Goal: Task Accomplishment & Management: Use online tool/utility

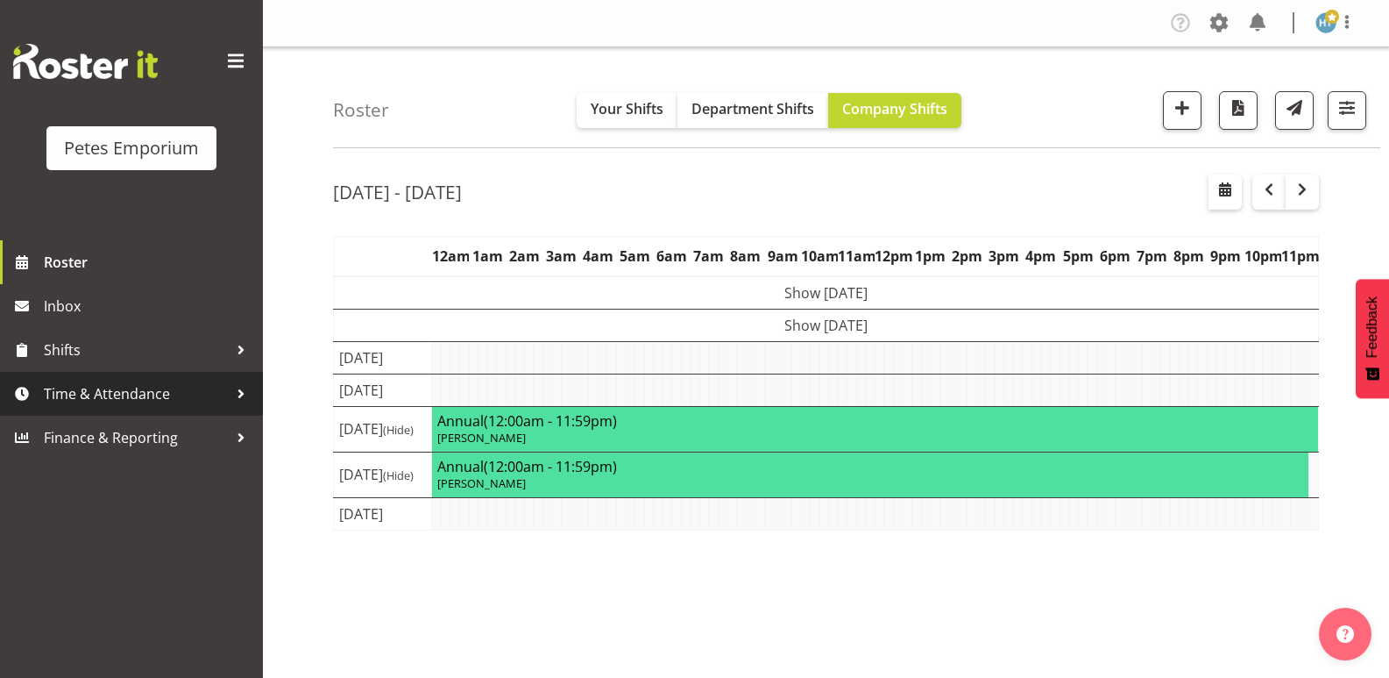
click at [140, 400] on span "Time & Attendance" at bounding box center [136, 393] width 184 height 26
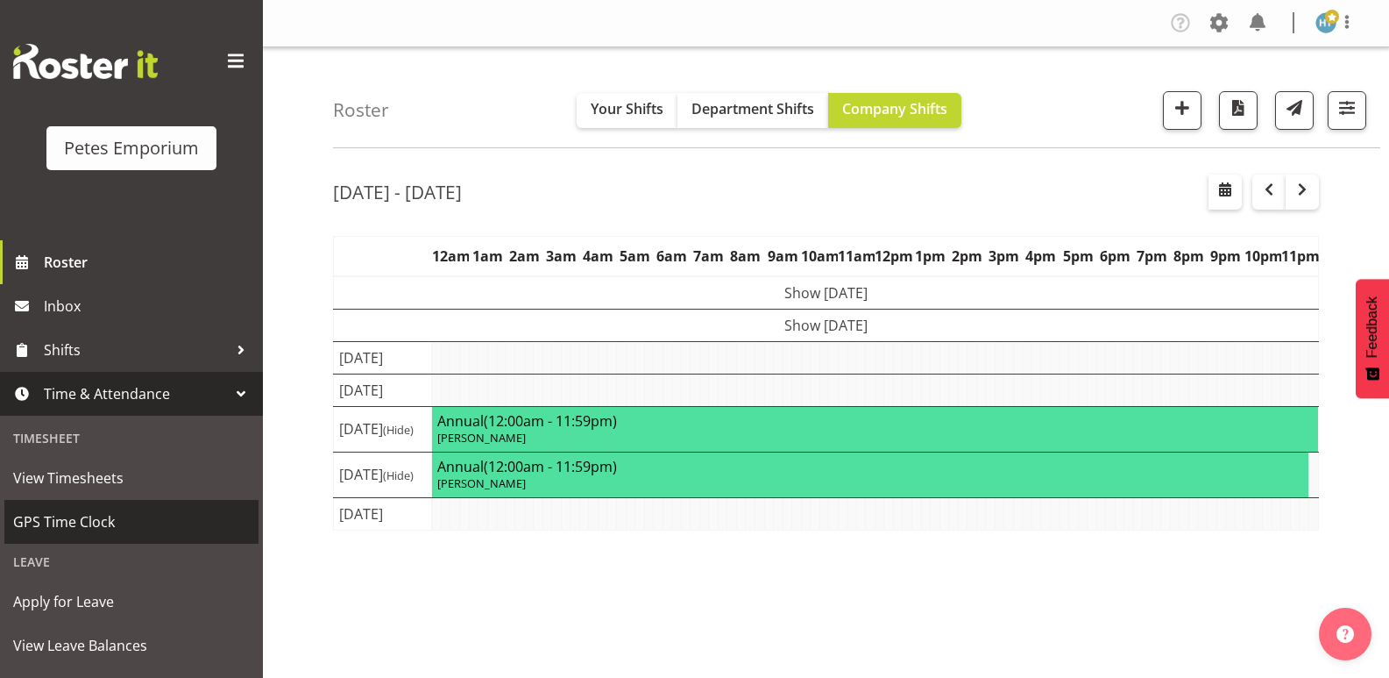
click at [103, 522] on span "GPS Time Clock" at bounding box center [131, 521] width 237 height 26
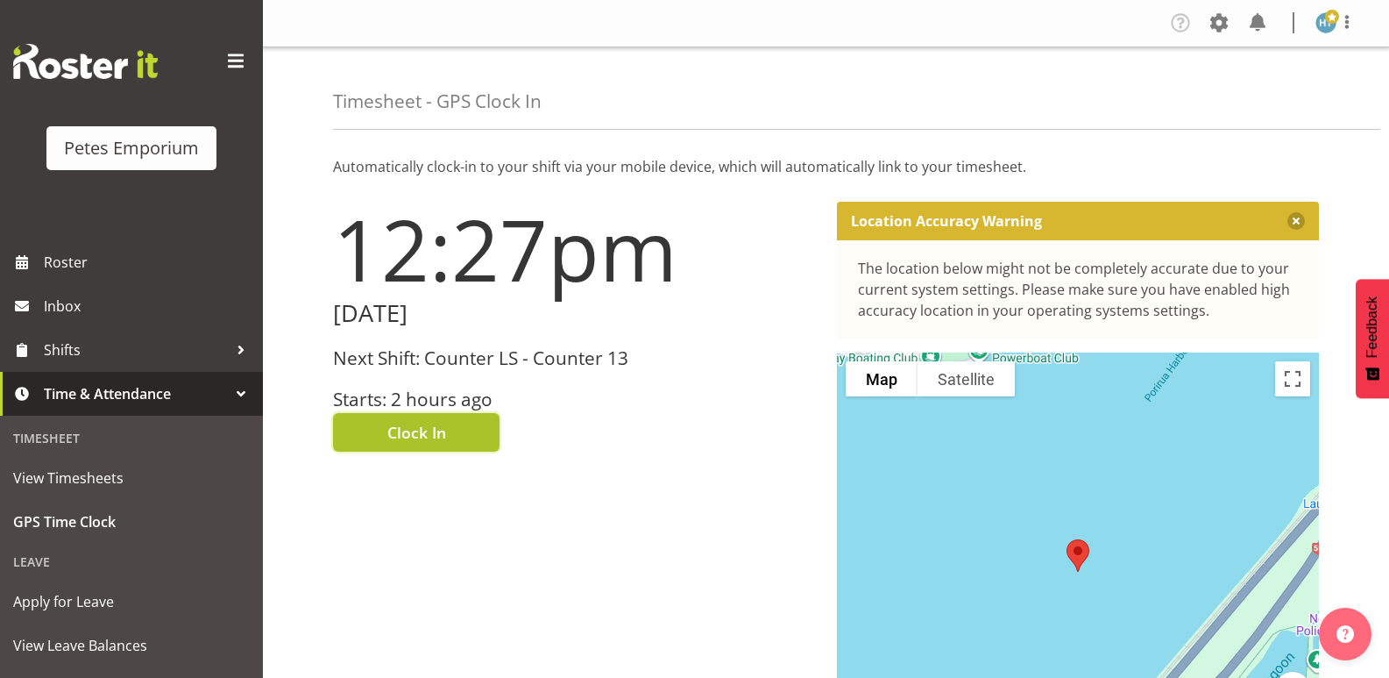
click at [435, 439] on span "Clock In" at bounding box center [416, 432] width 59 height 23
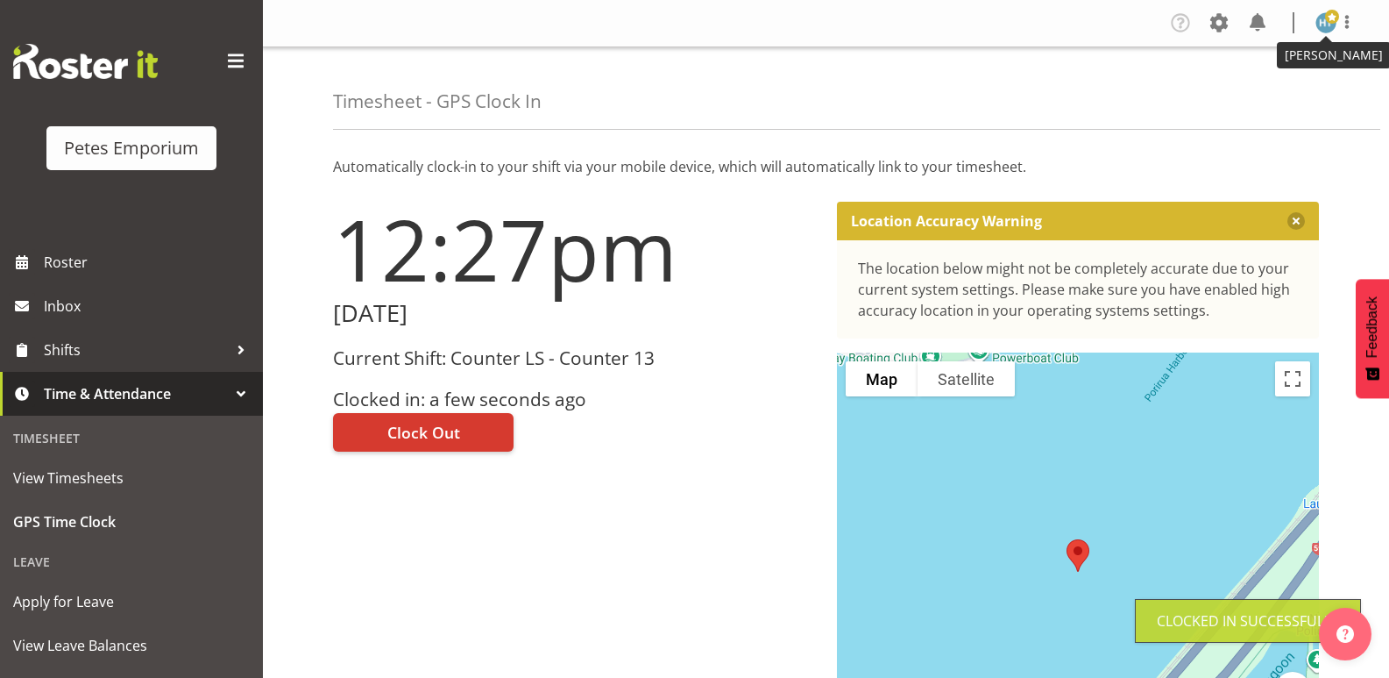
click at [1324, 26] on img at bounding box center [1326, 22] width 21 height 21
click at [1263, 96] on link "Log Out" at bounding box center [1274, 92] width 168 height 32
